Goal: Information Seeking & Learning: Learn about a topic

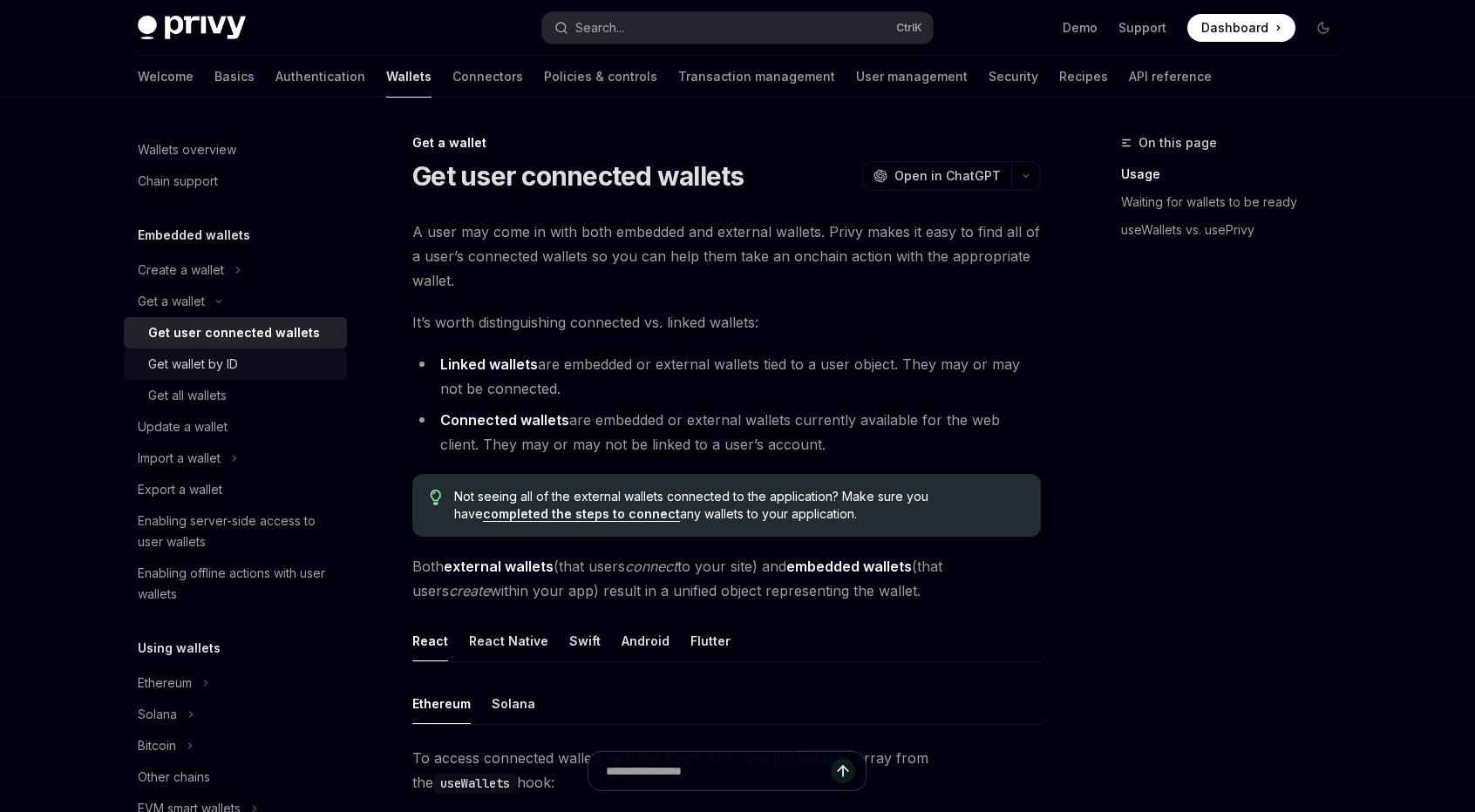
click at [237, 372] on div "Get wallet by ID" at bounding box center [193, 363] width 90 height 21
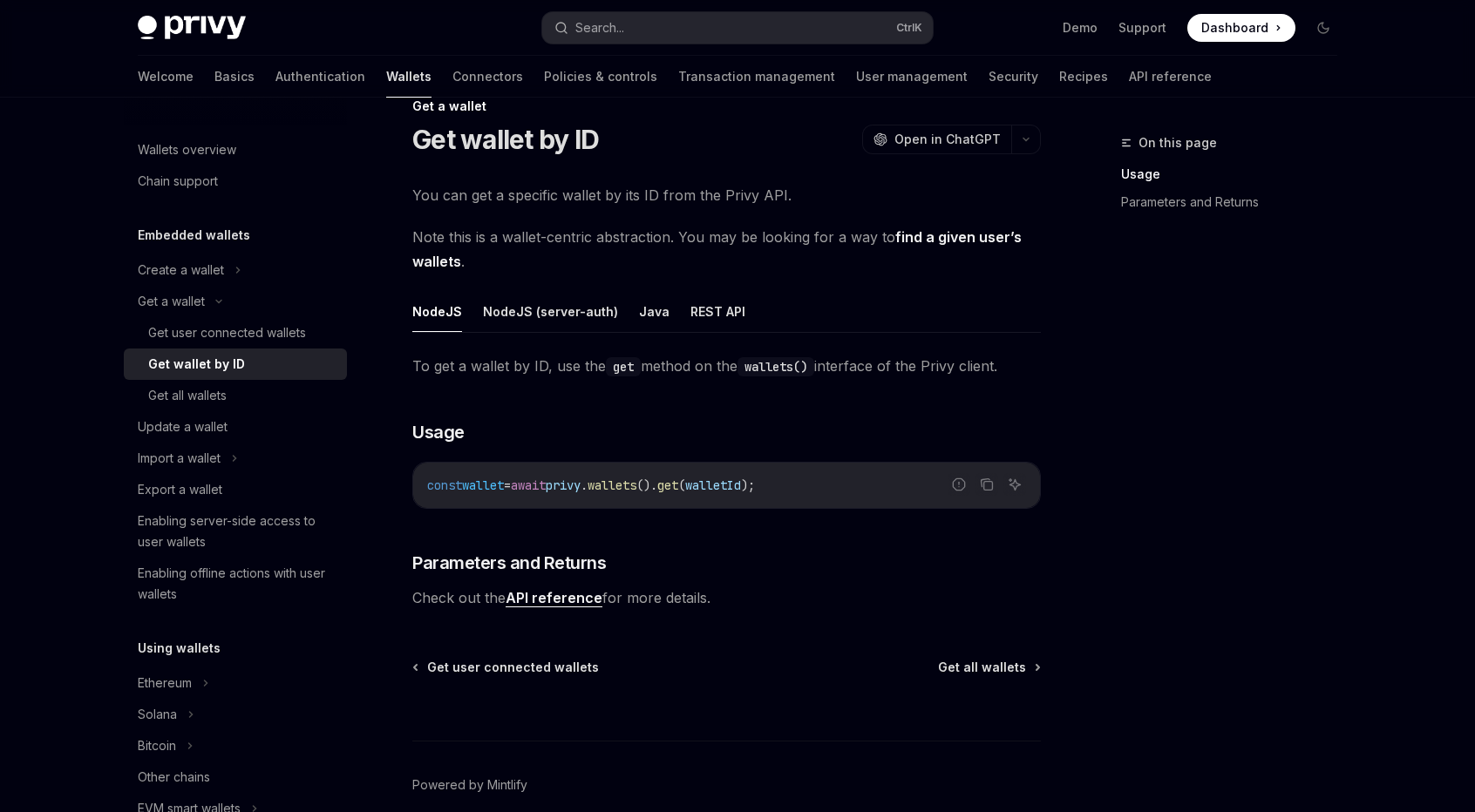
scroll to position [39, 0]
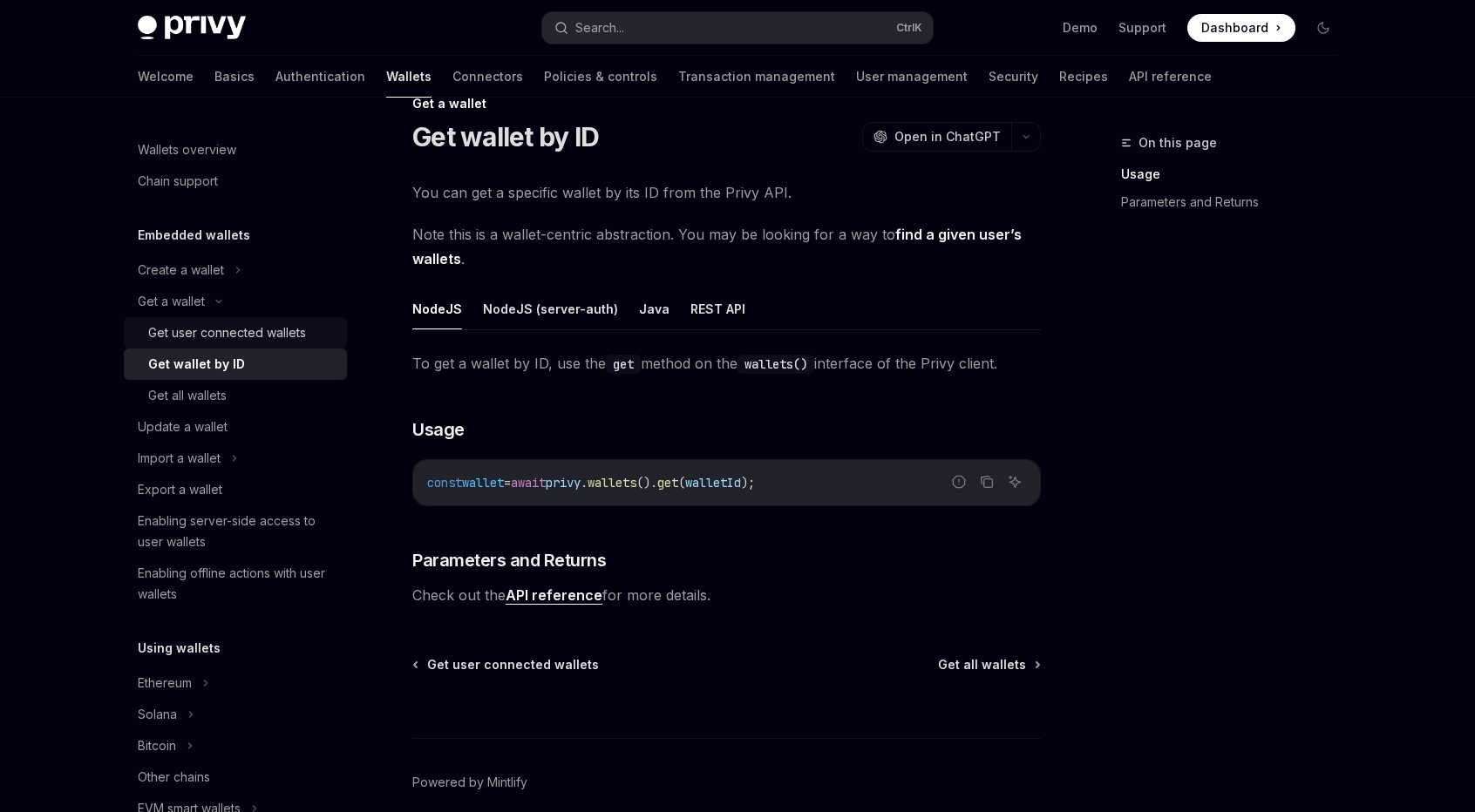
click at [236, 336] on div "Get user connected wallets" at bounding box center [227, 332] width 158 height 21
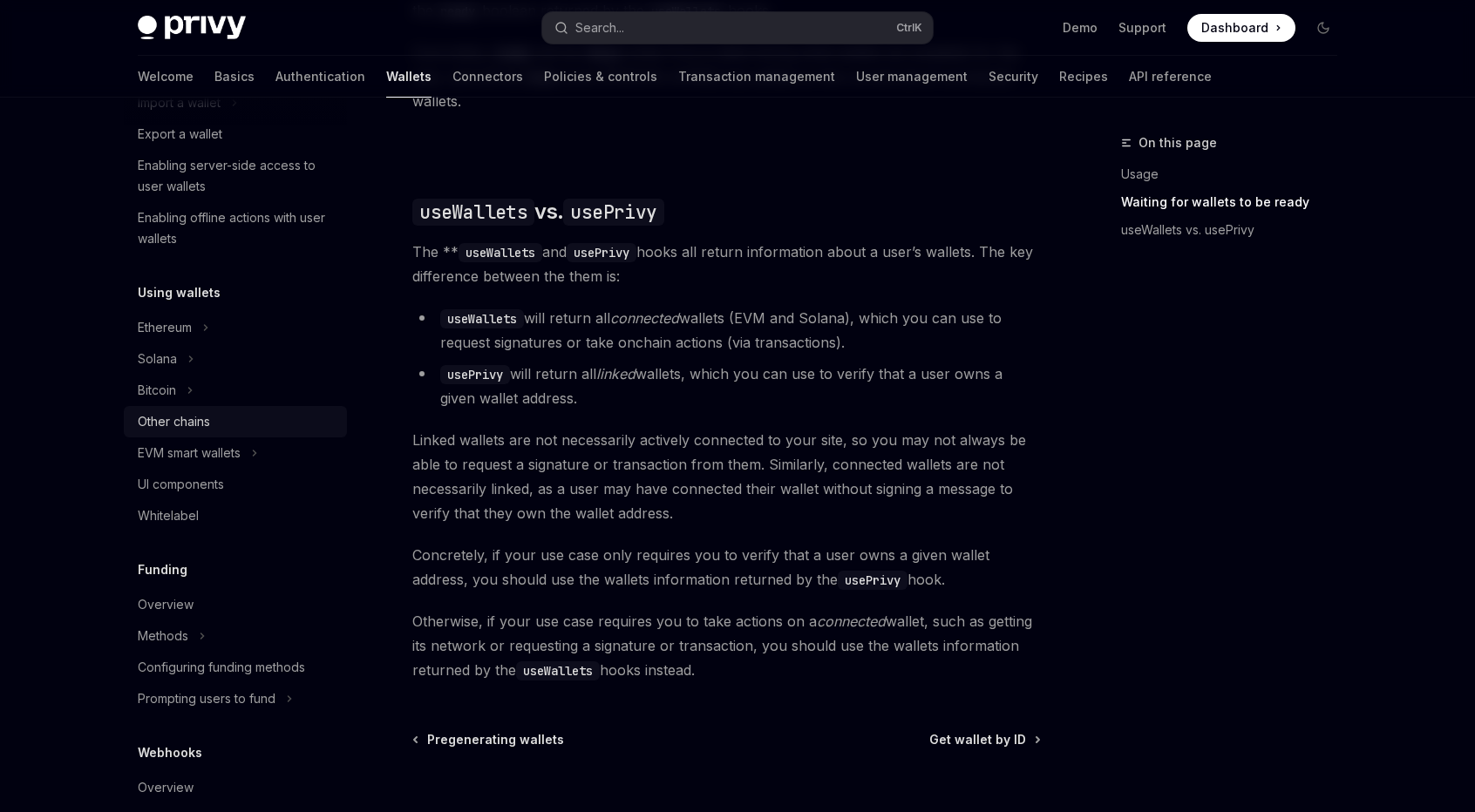
scroll to position [380, 0]
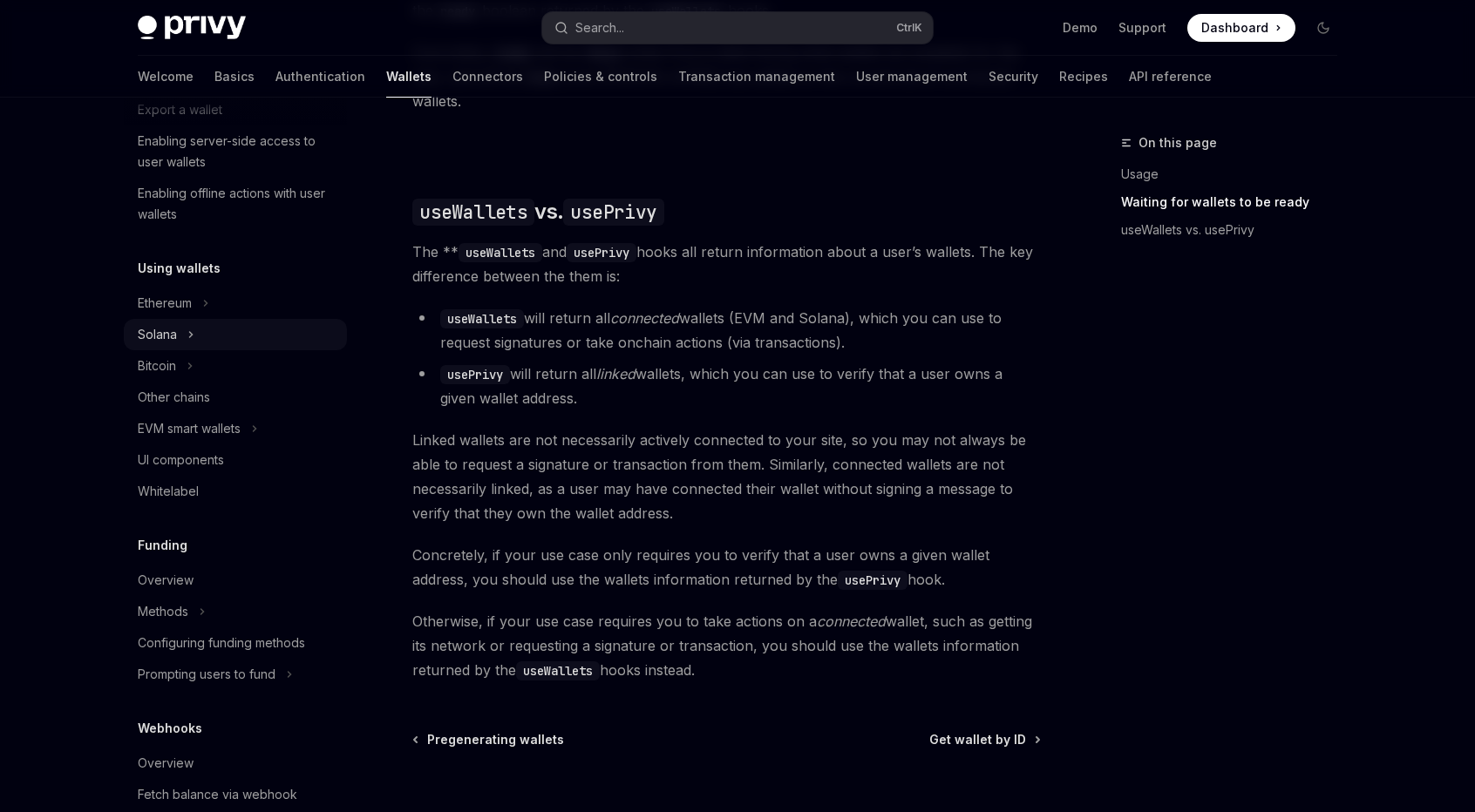
click at [222, 329] on div "Solana" at bounding box center [235, 334] width 224 height 31
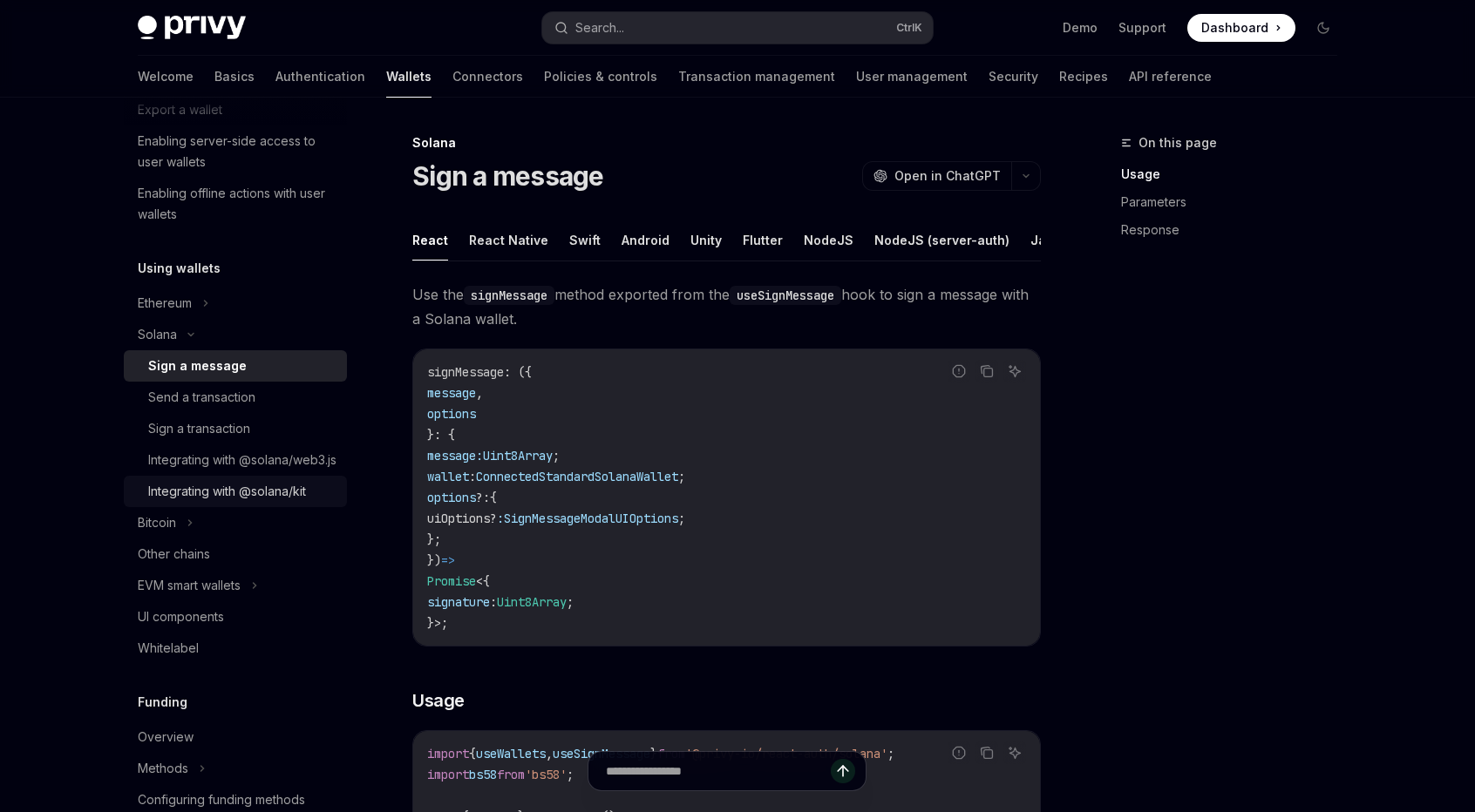
click at [289, 502] on div "Integrating with @solana/kit" at bounding box center [227, 491] width 158 height 21
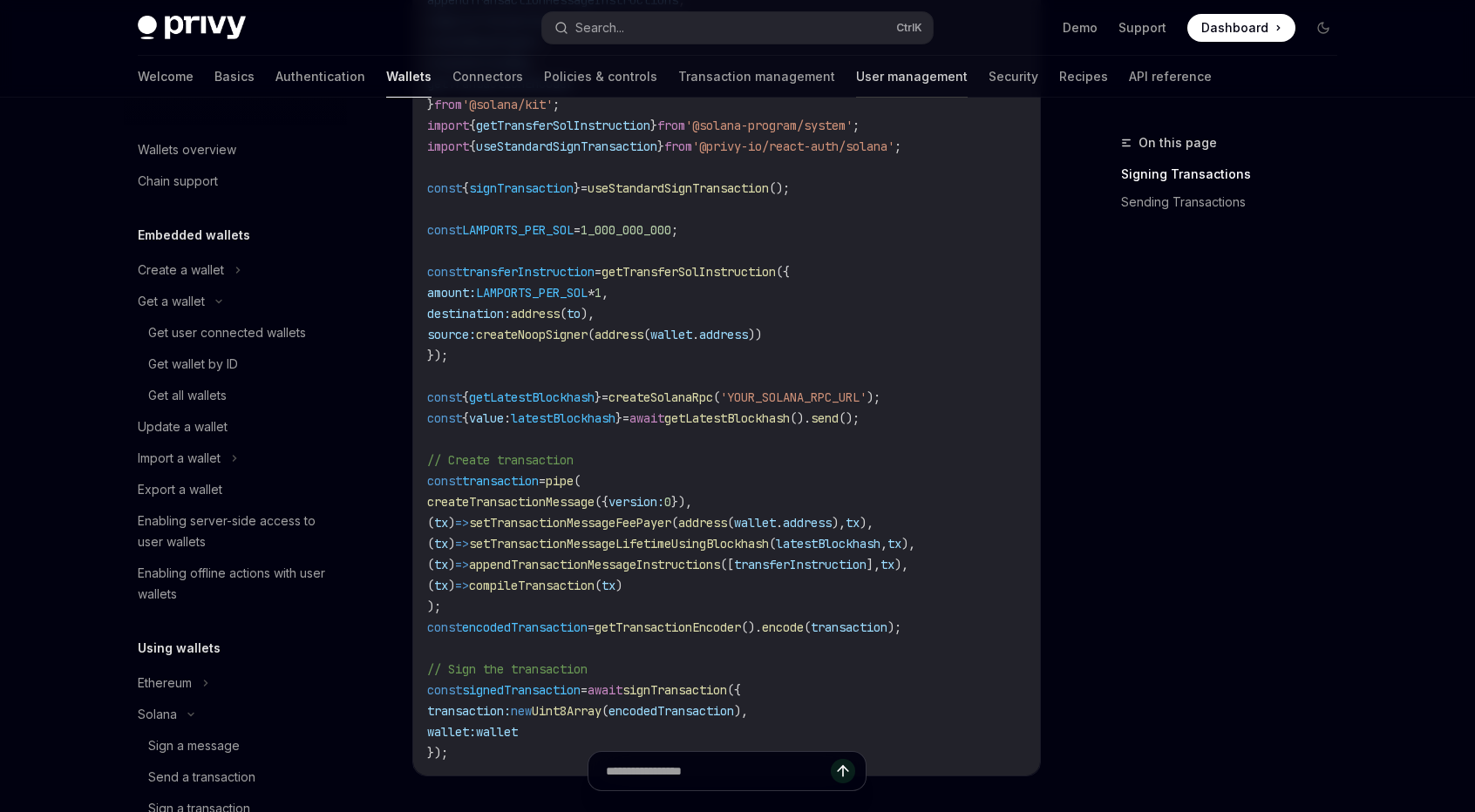
click at [856, 77] on link "User management" at bounding box center [912, 76] width 111 height 42
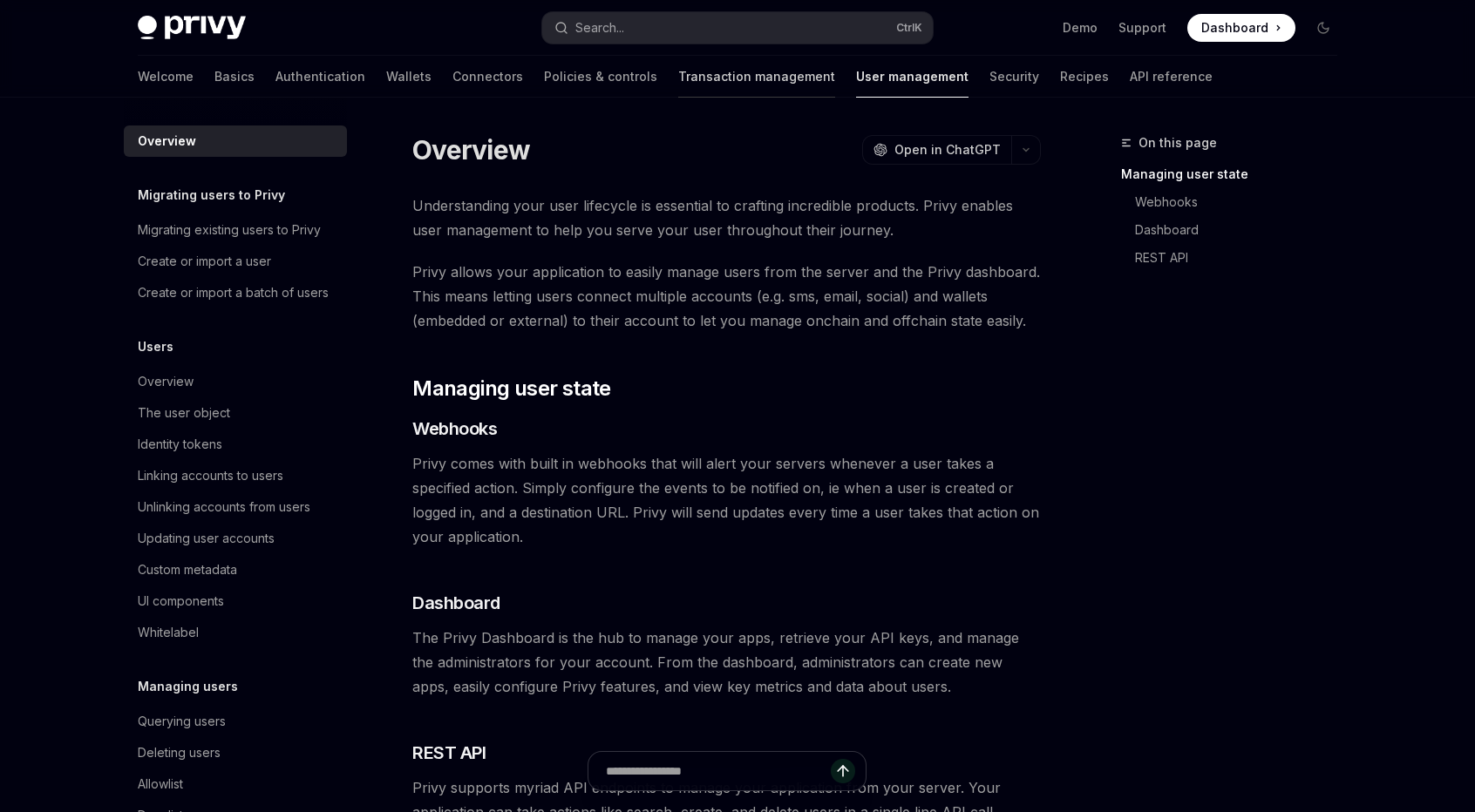
click at [683, 92] on link "Transaction management" at bounding box center [757, 76] width 157 height 42
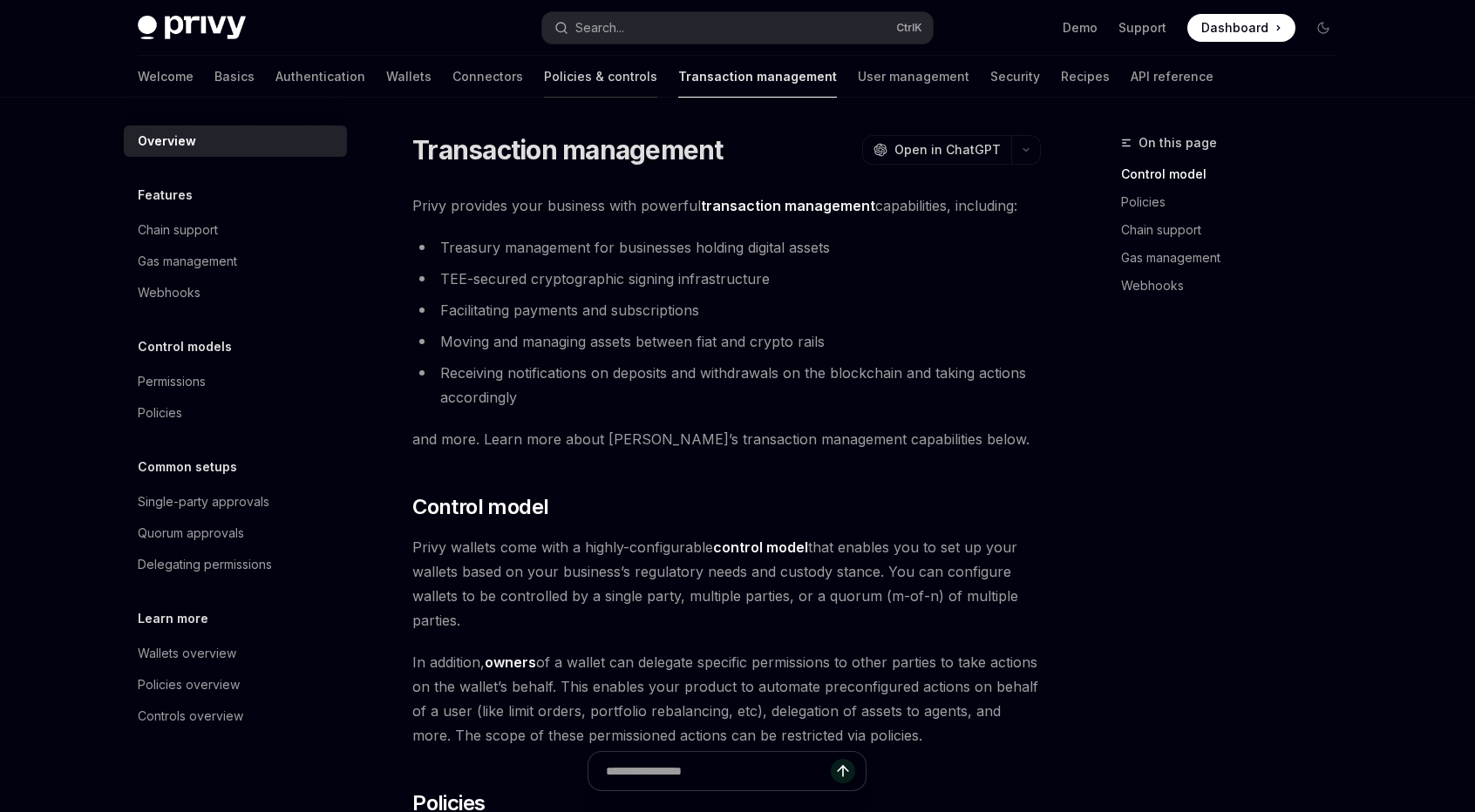
click at [544, 69] on link "Policies & controls" at bounding box center [601, 76] width 113 height 42
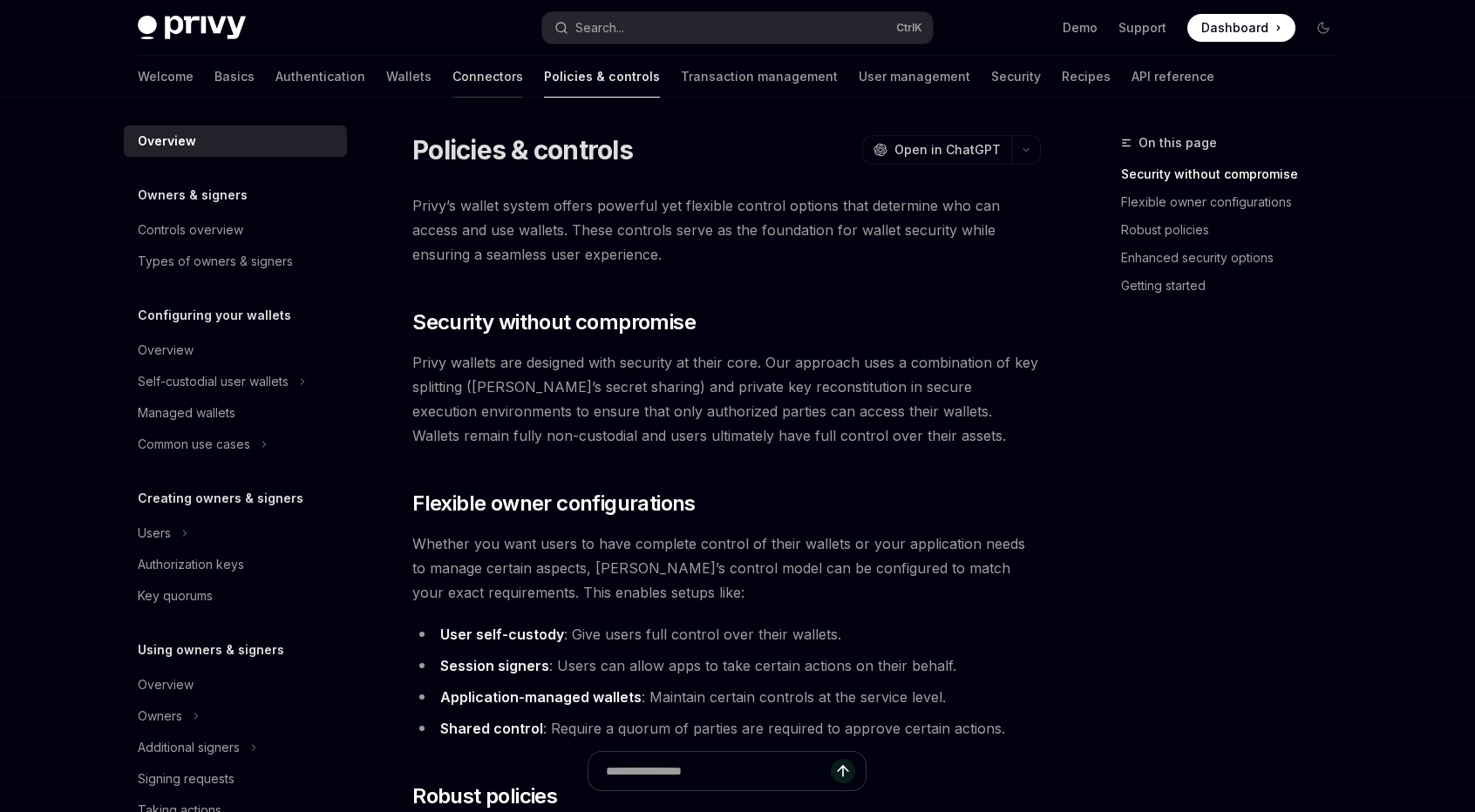
click at [452, 93] on link "Connectors" at bounding box center [487, 76] width 71 height 42
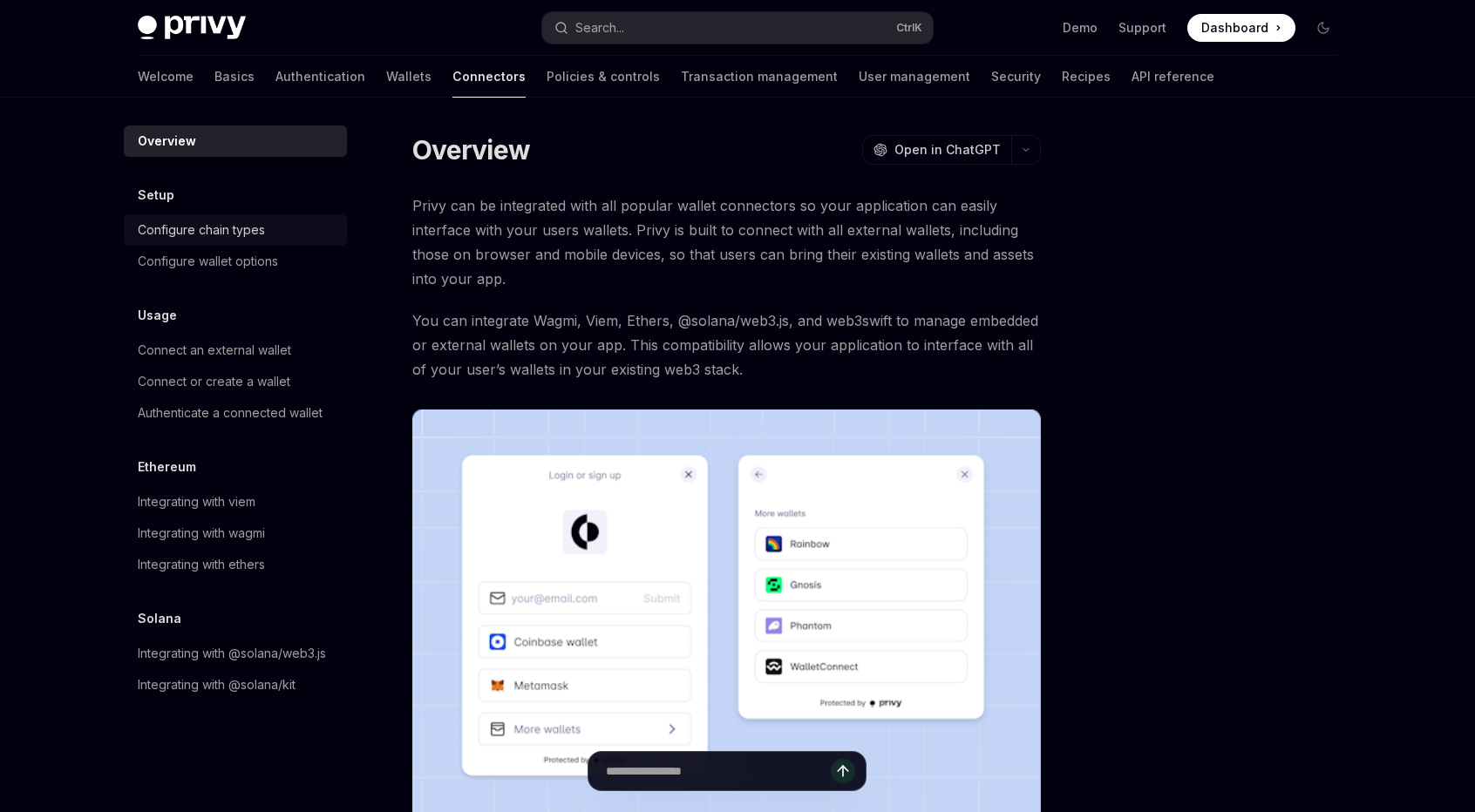
click at [321, 225] on div "Configure chain types" at bounding box center [236, 230] width 198 height 21
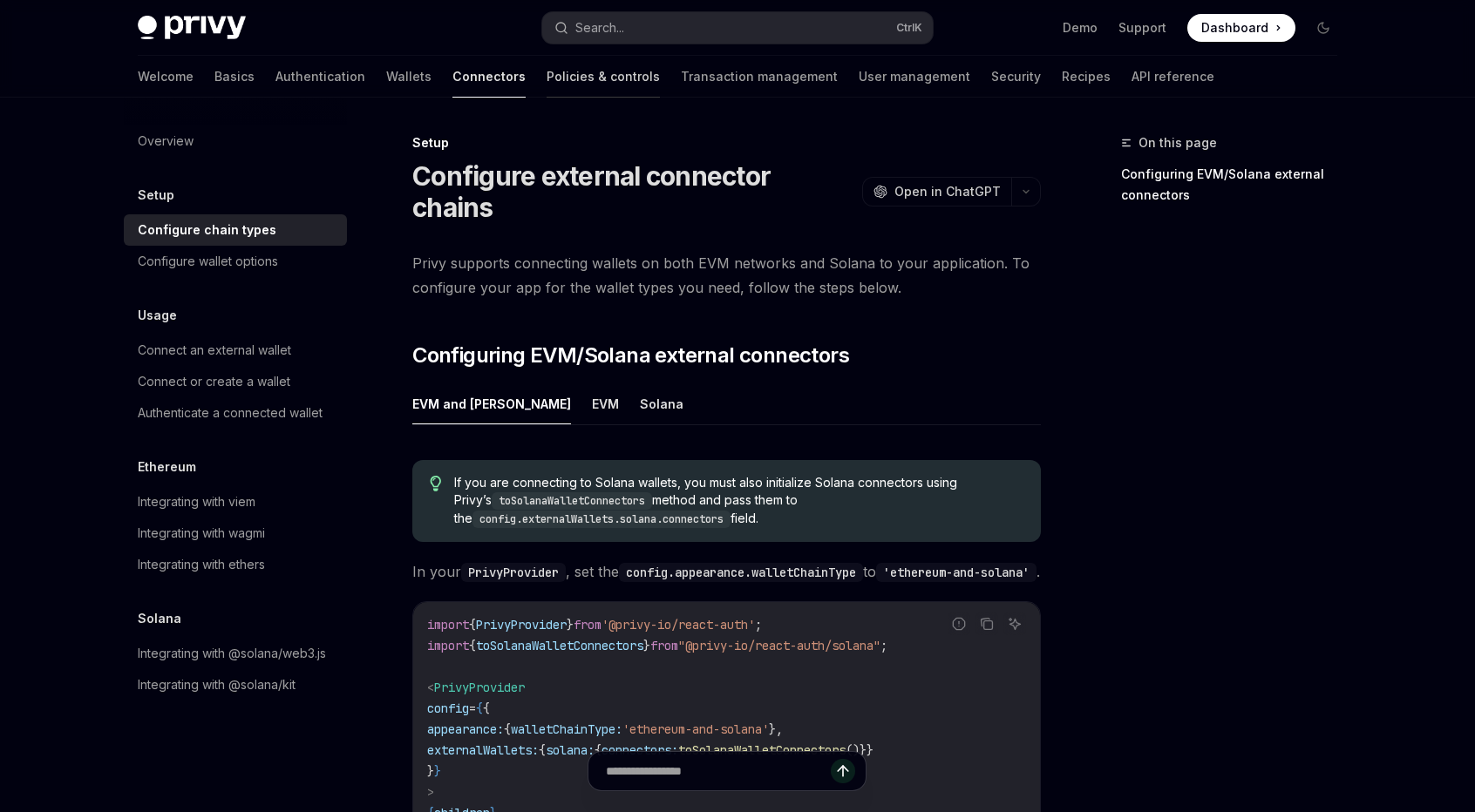
click at [547, 87] on link "Policies & controls" at bounding box center [603, 76] width 113 height 42
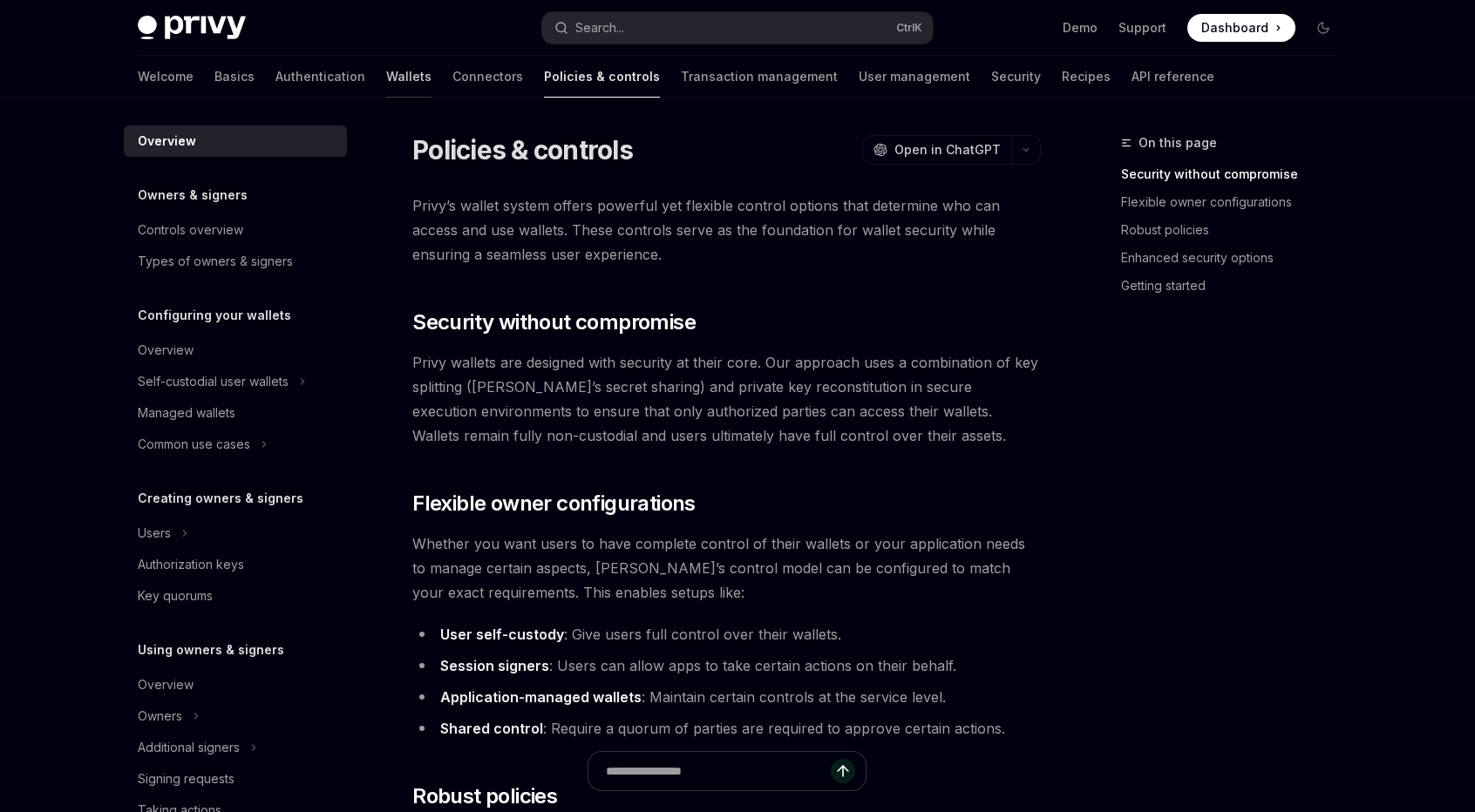
click at [386, 73] on link "Wallets" at bounding box center [408, 76] width 45 height 42
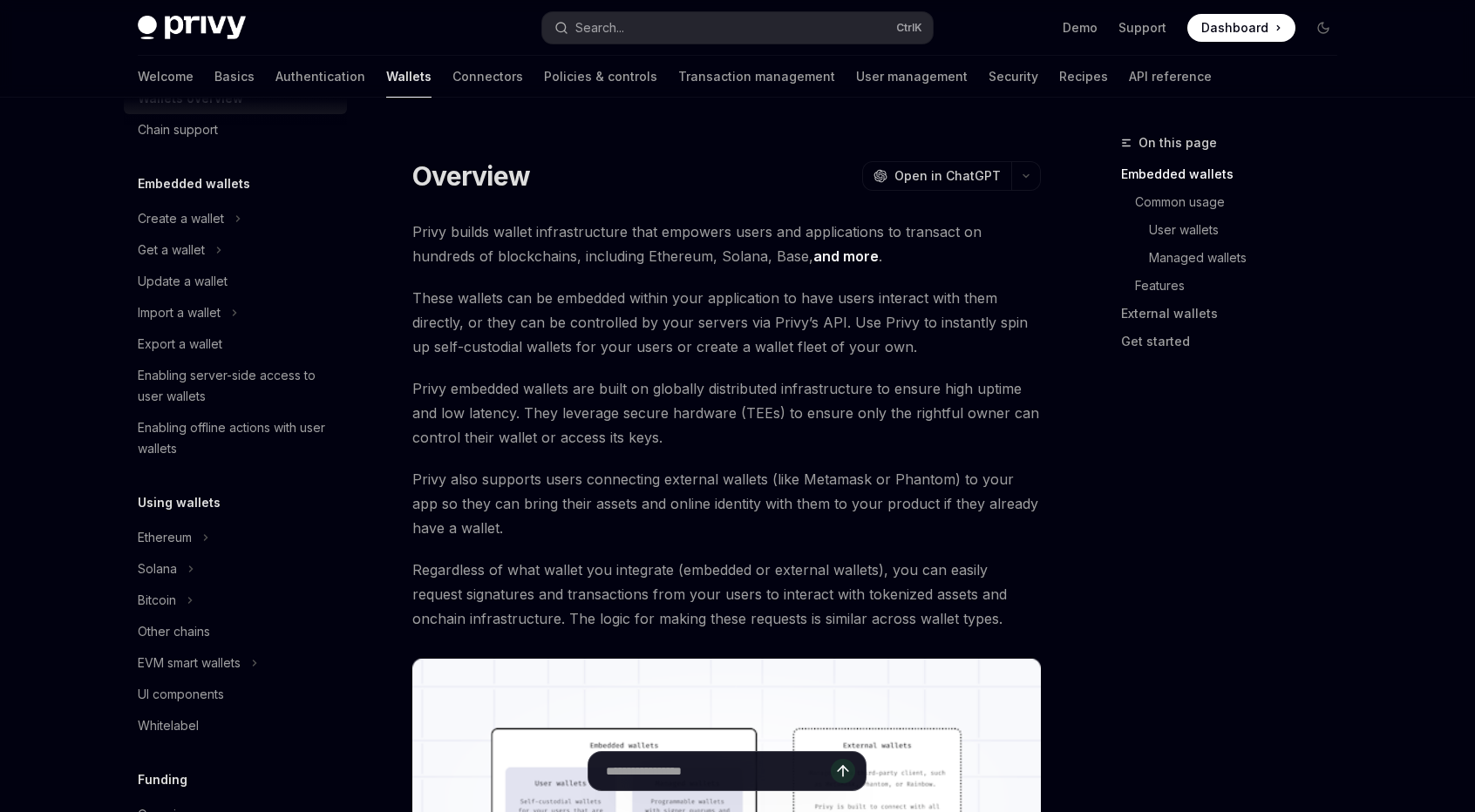
scroll to position [56, 0]
click at [235, 244] on div "Get a wallet" at bounding box center [235, 245] width 224 height 31
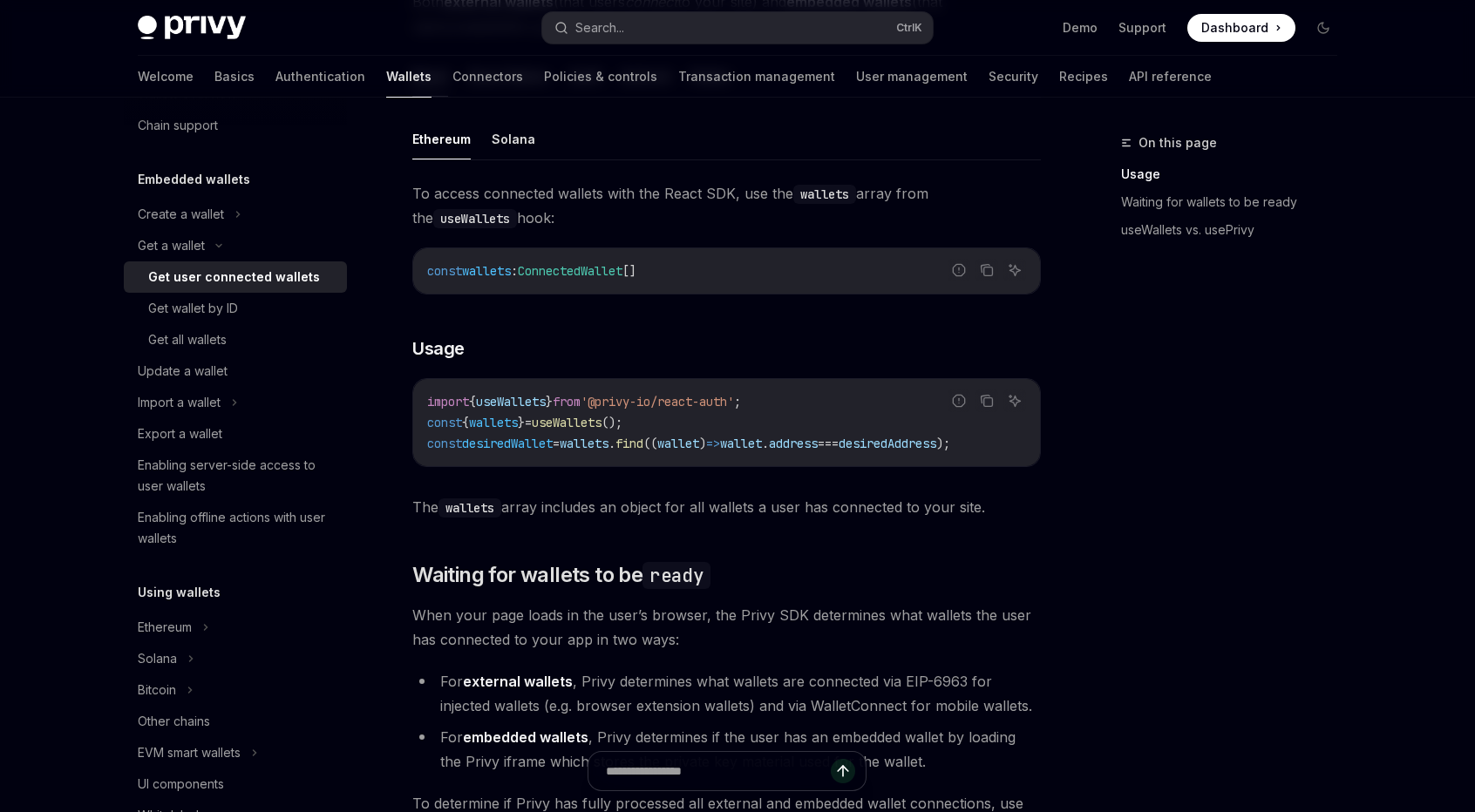
scroll to position [565, 0]
click at [506, 142] on button "Solana" at bounding box center [514, 138] width 44 height 41
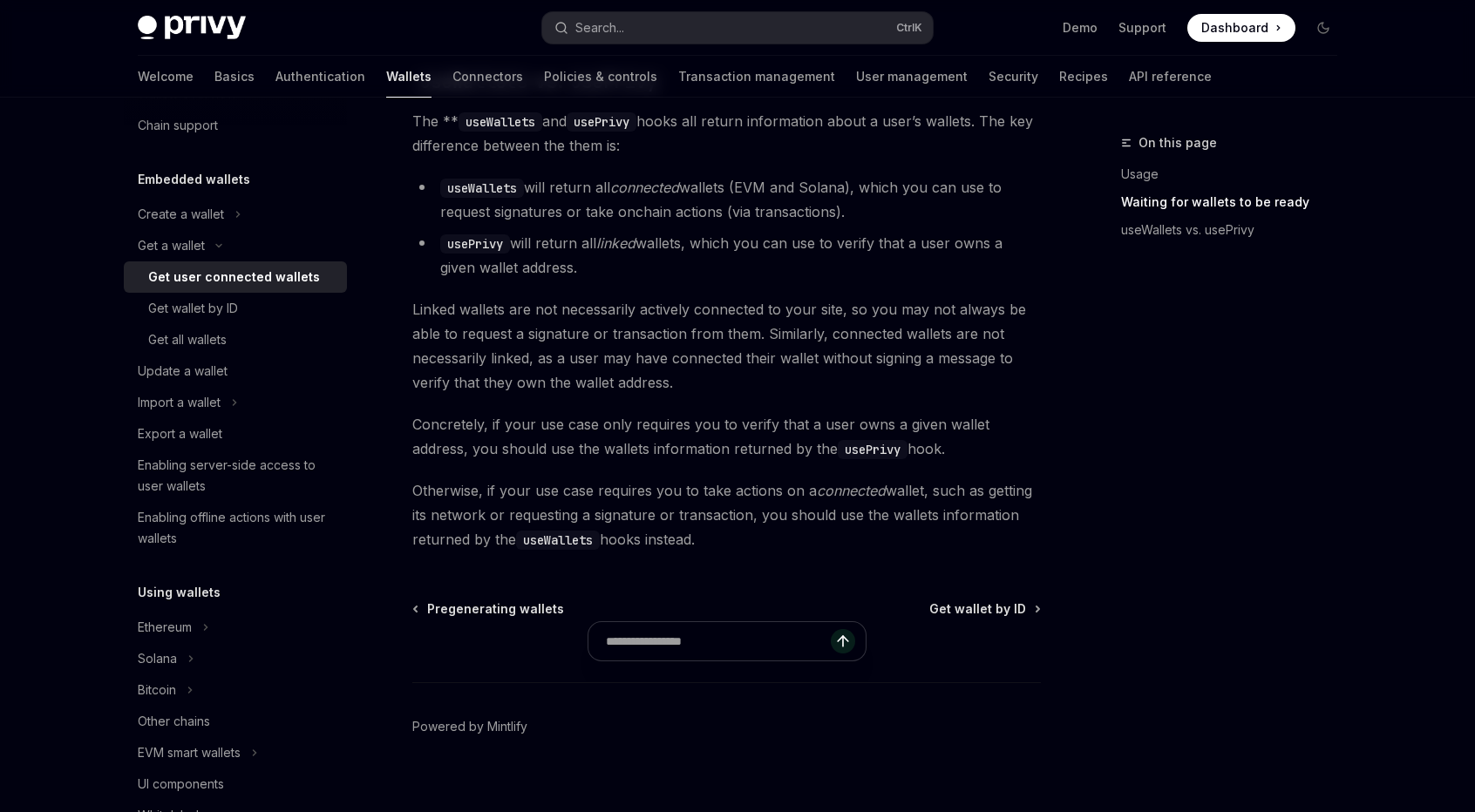
scroll to position [1014, 0]
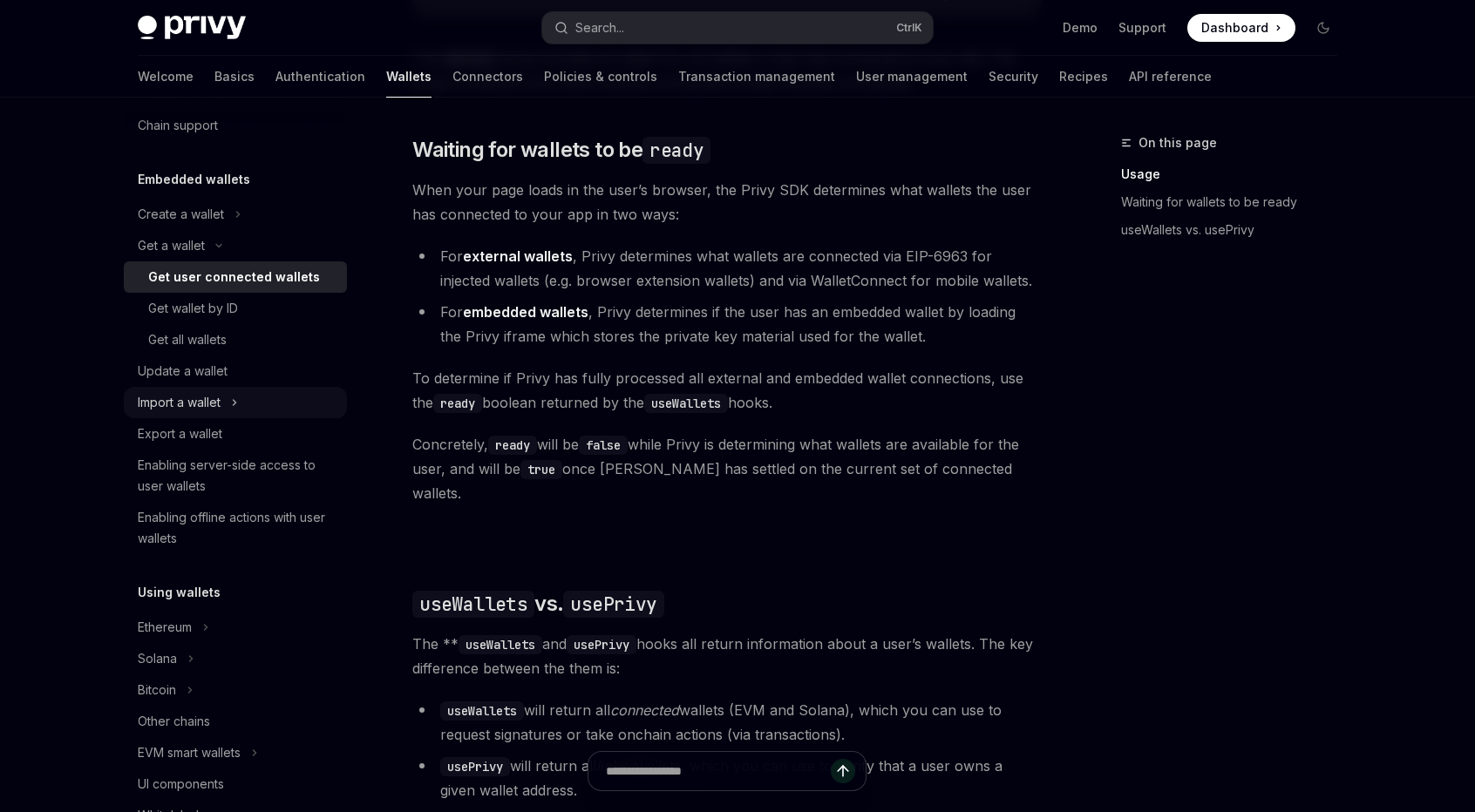
click at [273, 407] on div "Import a wallet" at bounding box center [235, 402] width 224 height 31
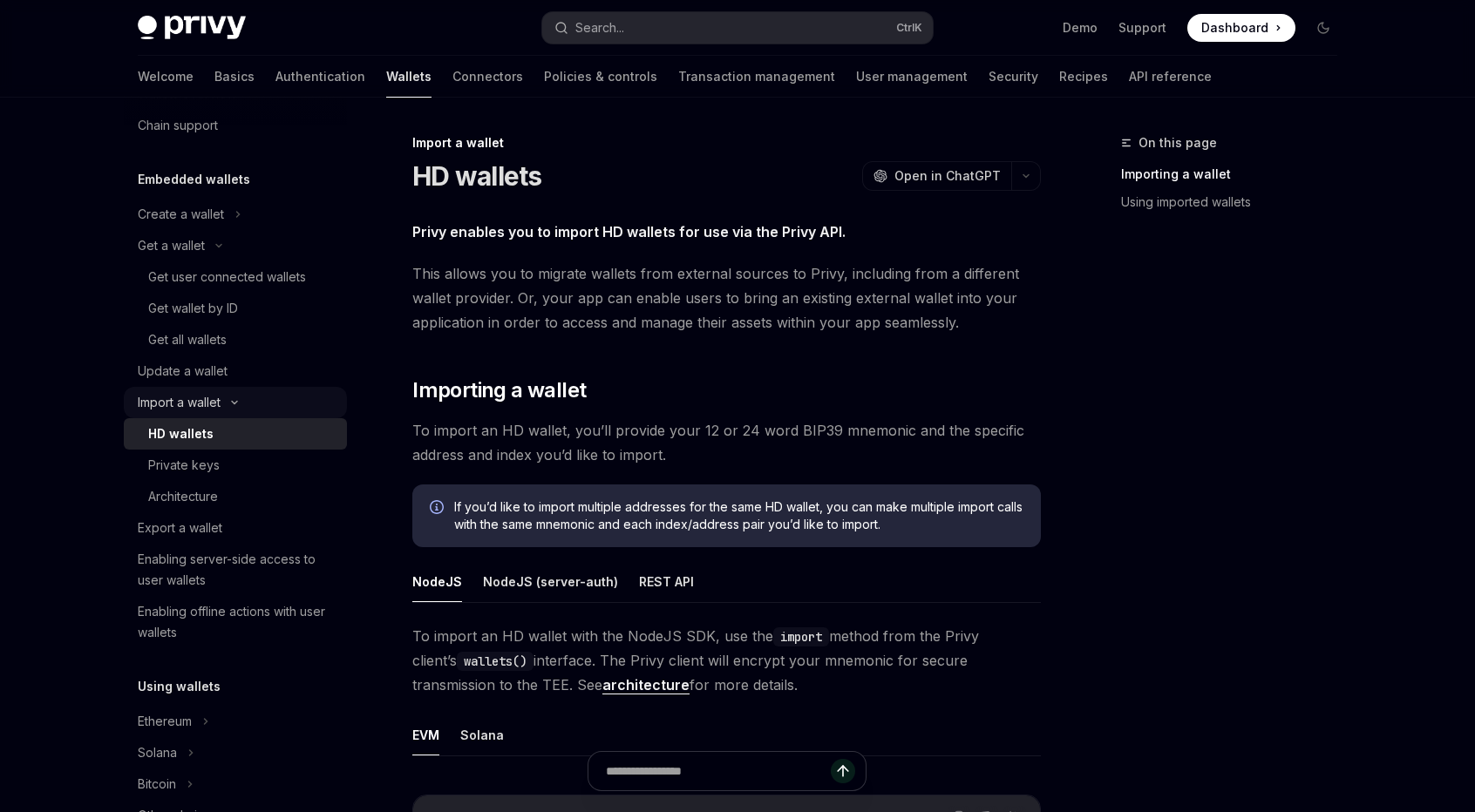
click at [273, 407] on div "Import a wallet" at bounding box center [235, 402] width 224 height 31
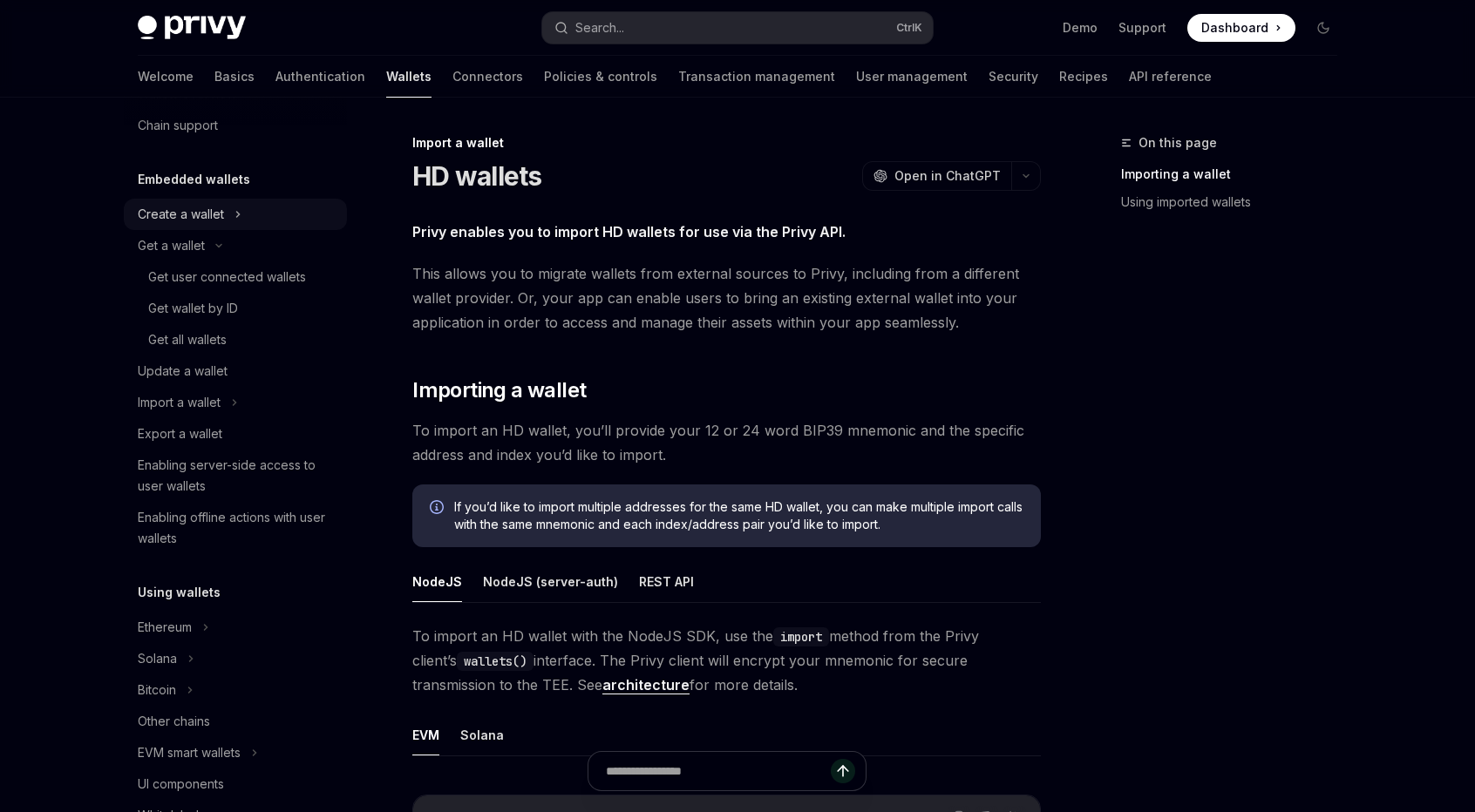
click at [255, 214] on div "Create a wallet" at bounding box center [235, 214] width 224 height 31
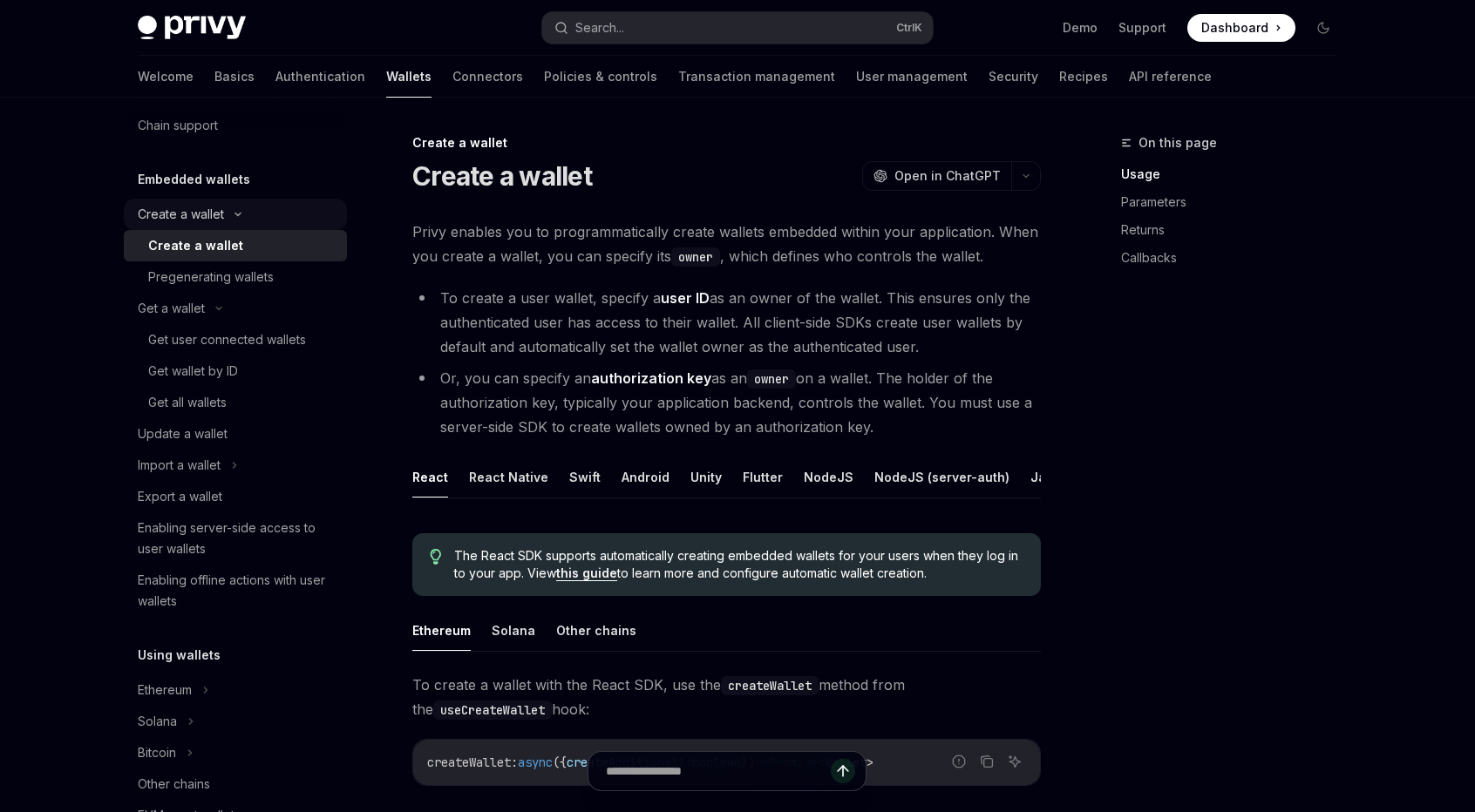
click at [239, 215] on icon at bounding box center [238, 214] width 5 height 3
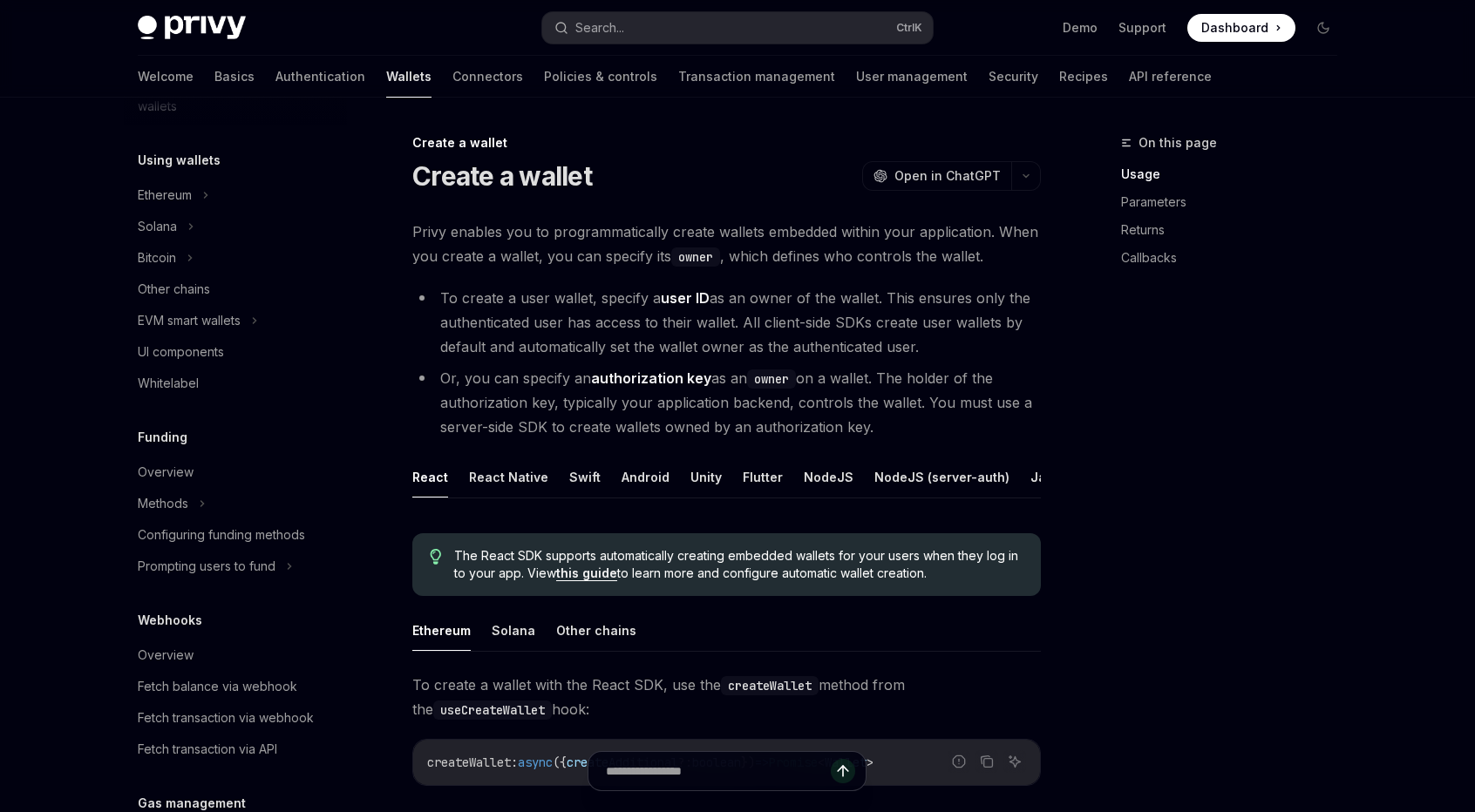
scroll to position [491, 0]
click at [205, 223] on div "Solana" at bounding box center [235, 223] width 224 height 31
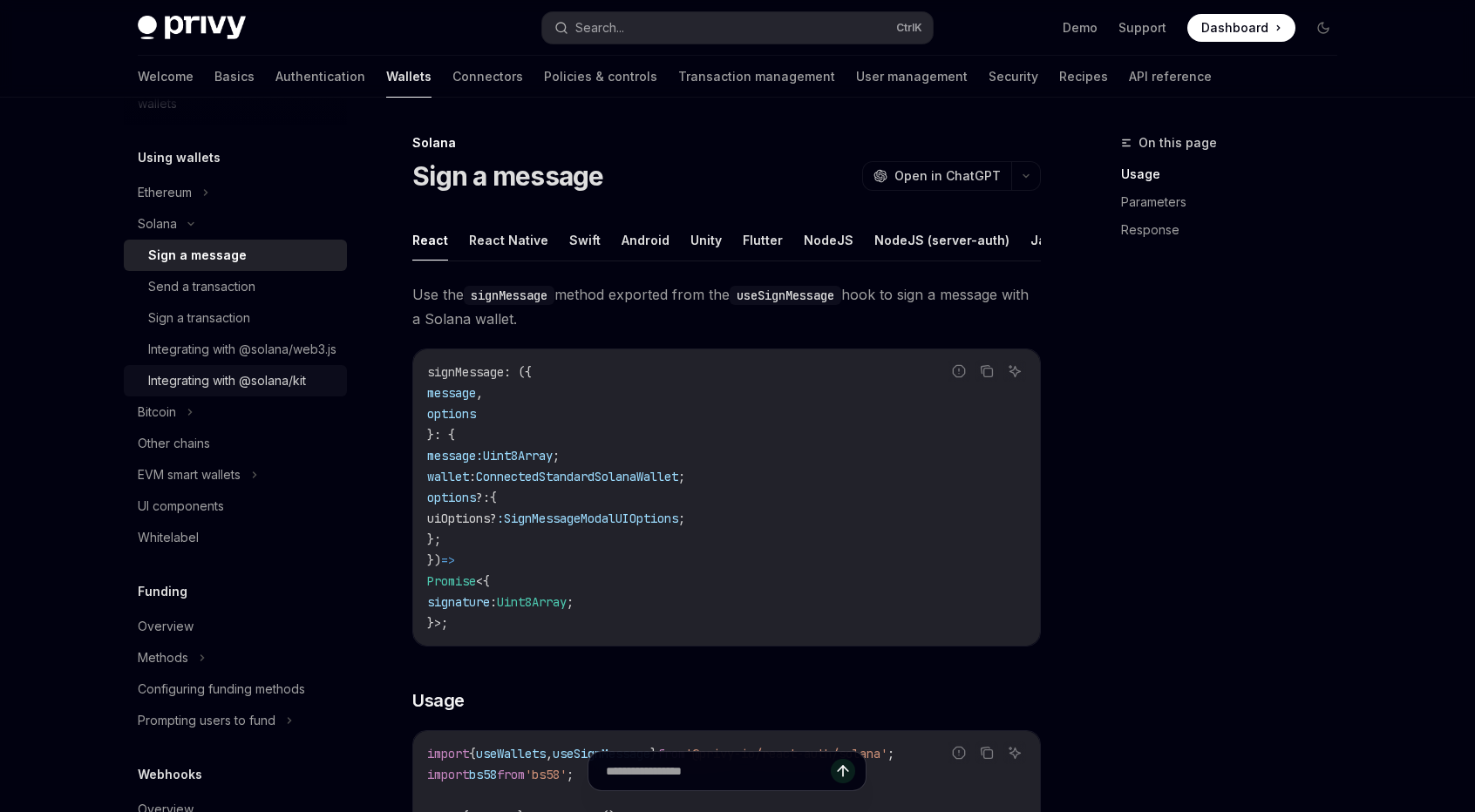
click at [228, 397] on link "Integrating with @solana/kit" at bounding box center [235, 380] width 224 height 31
type textarea "*"
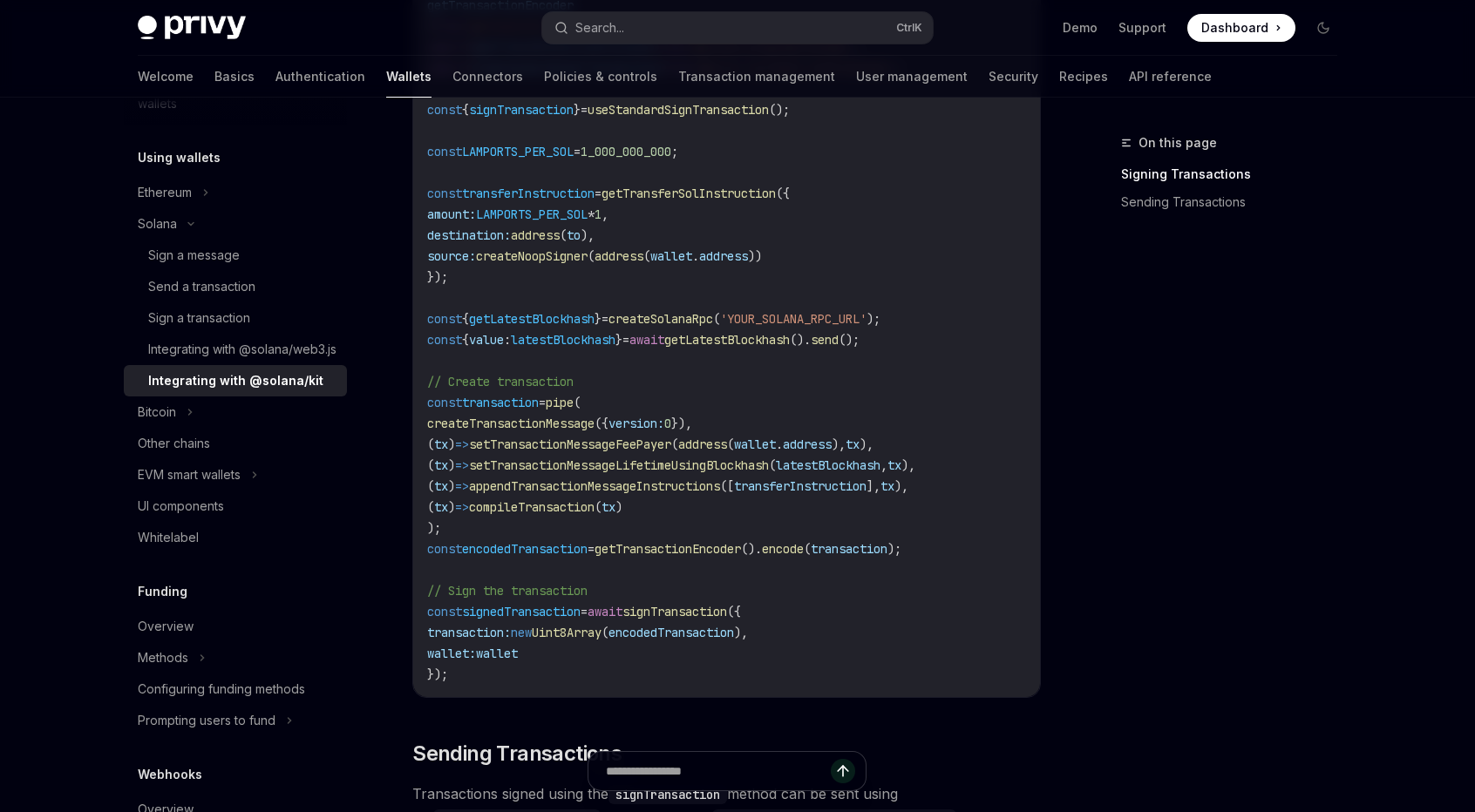
scroll to position [900, 0]
